Goal: Find specific page/section: Find specific page/section

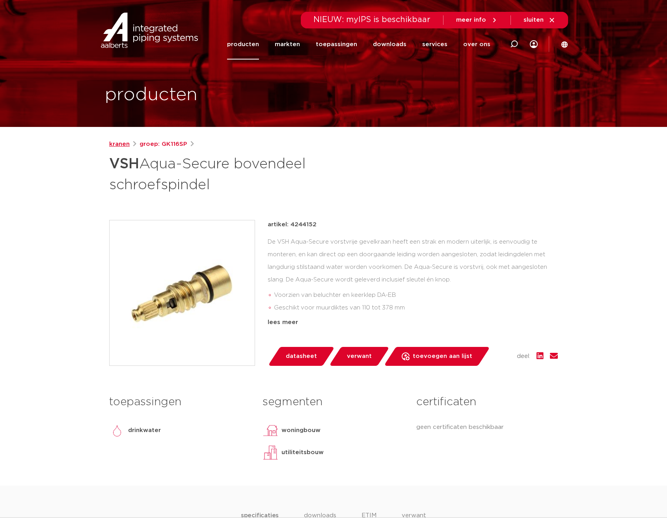
click at [117, 143] on link "kranen" at bounding box center [119, 144] width 20 height 9
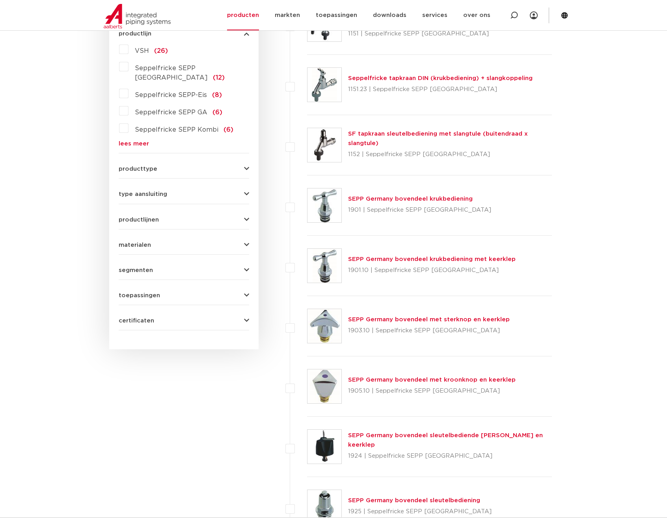
scroll to position [79, 0]
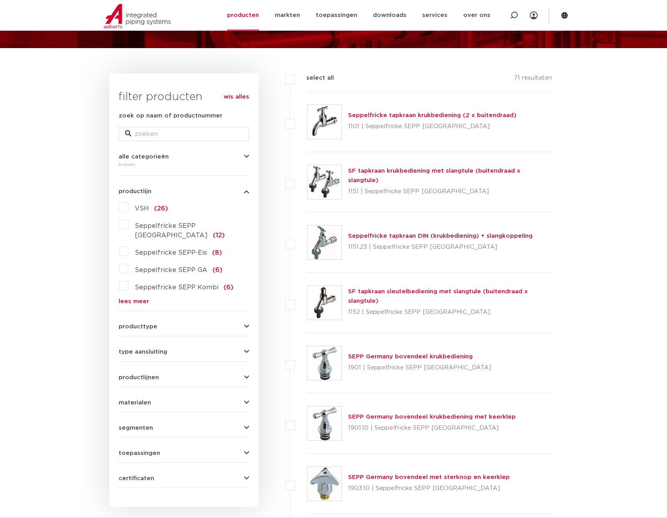
click at [164, 249] on span "Seppelfricke SEPP-Eis" at bounding box center [171, 252] width 72 height 6
click at [0, 0] on input "Seppelfricke SEPP-Eis (8)" at bounding box center [0, 0] width 0 height 0
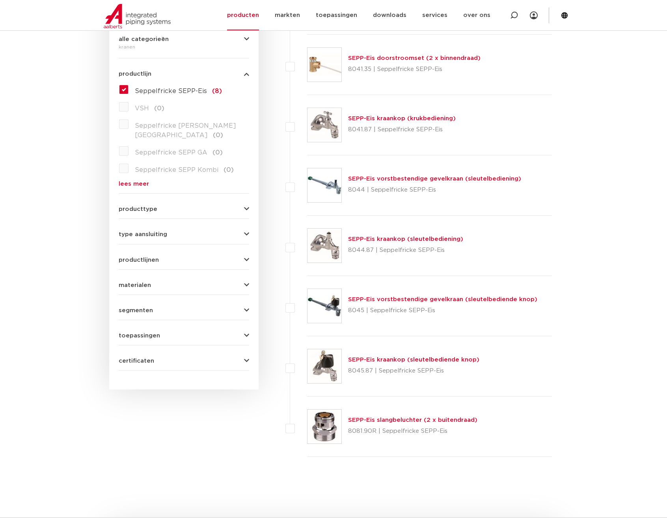
scroll to position [197, 0]
